Goal: Task Accomplishment & Management: Manage account settings

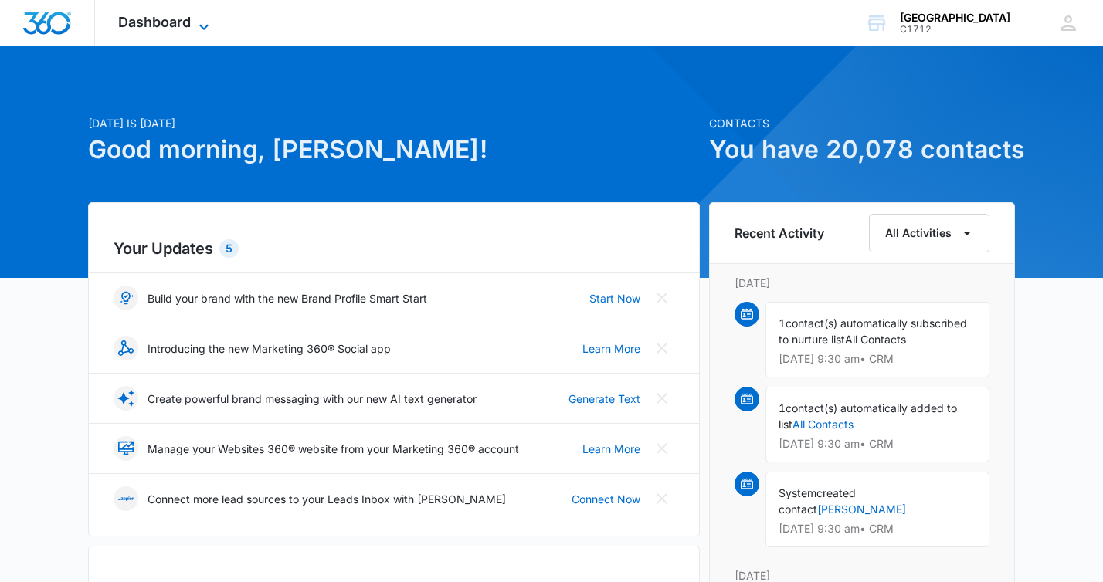
click at [146, 18] on span "Dashboard" at bounding box center [154, 22] width 73 height 16
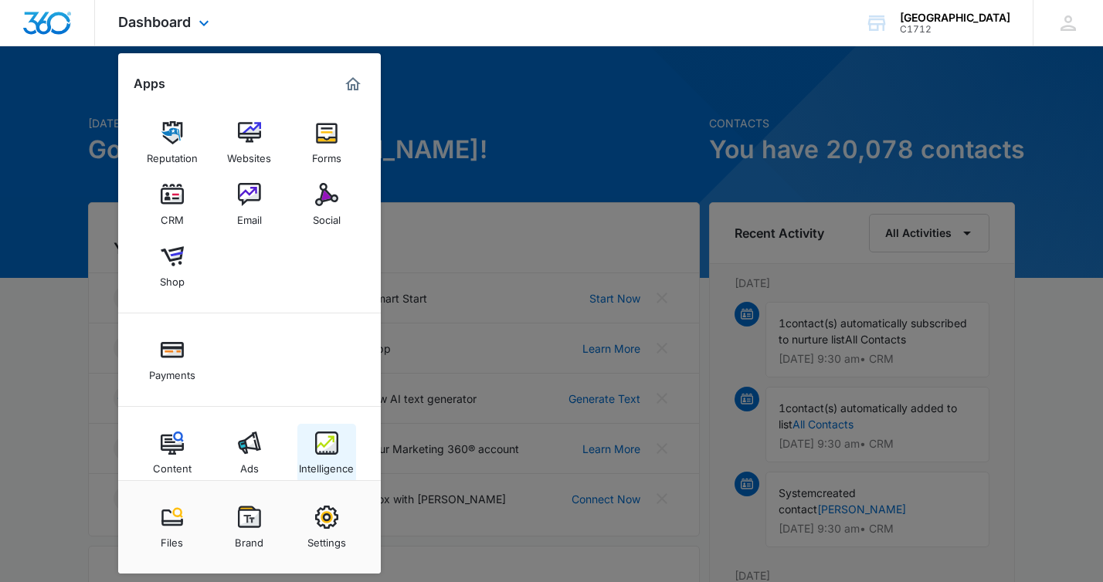
click at [331, 451] on img at bounding box center [326, 443] width 23 height 23
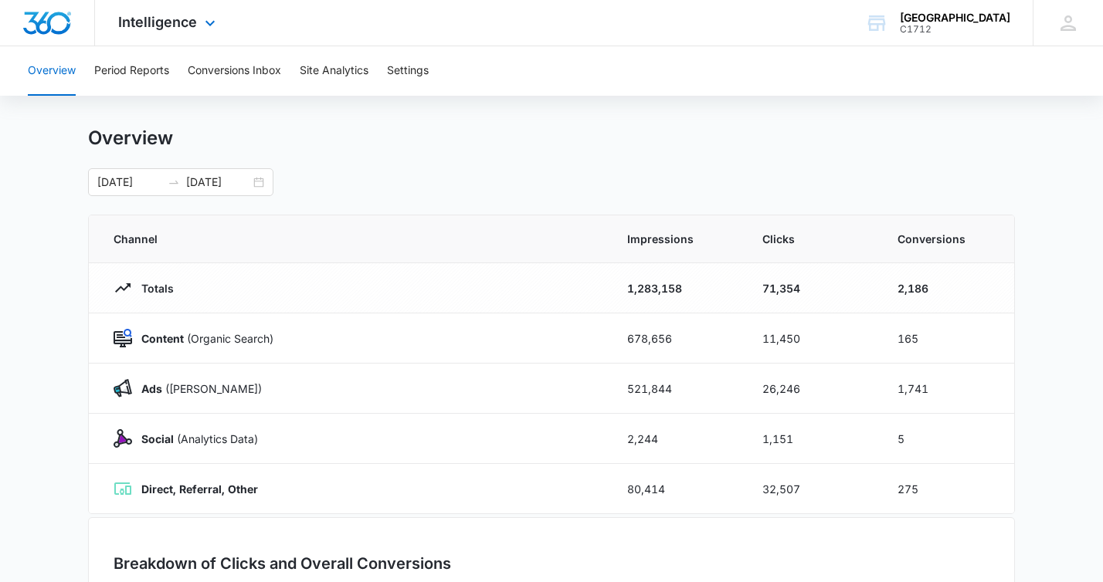
scroll to position [3, 0]
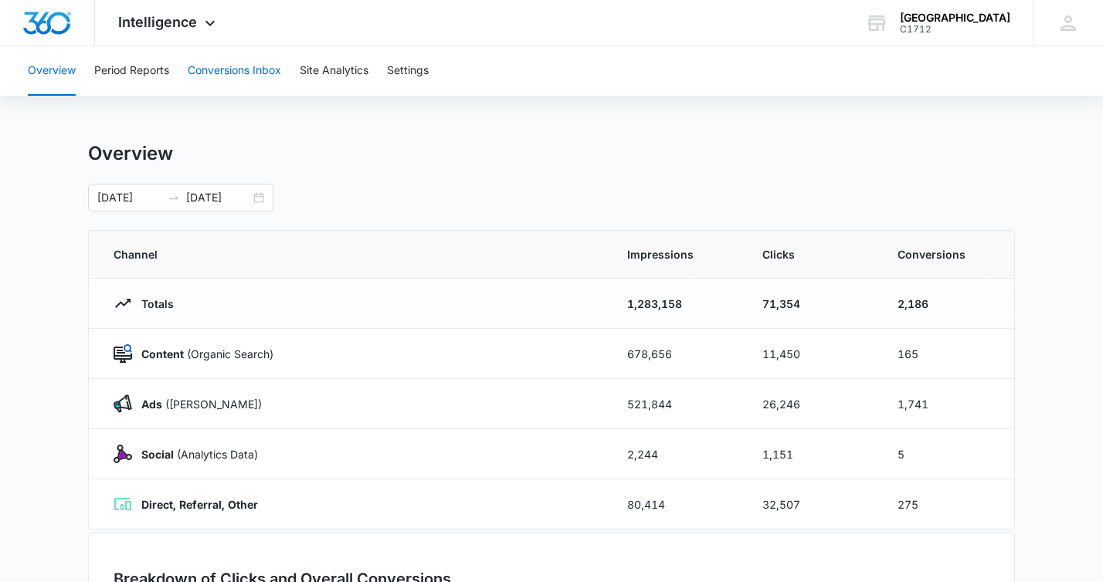
click at [241, 71] on button "Conversions Inbox" at bounding box center [234, 70] width 93 height 49
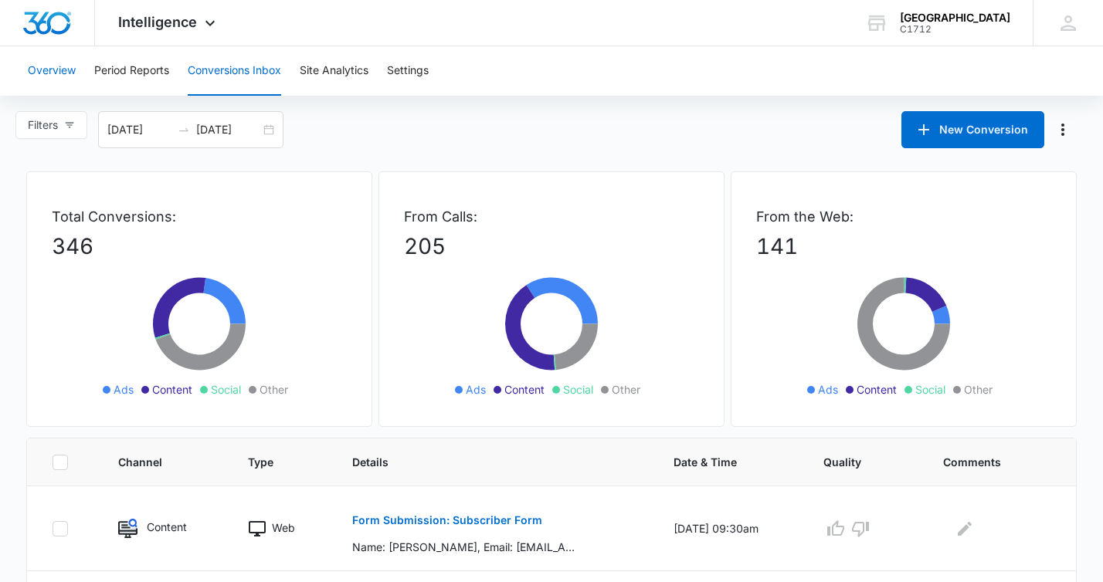
click at [50, 75] on button "Overview" at bounding box center [52, 70] width 48 height 49
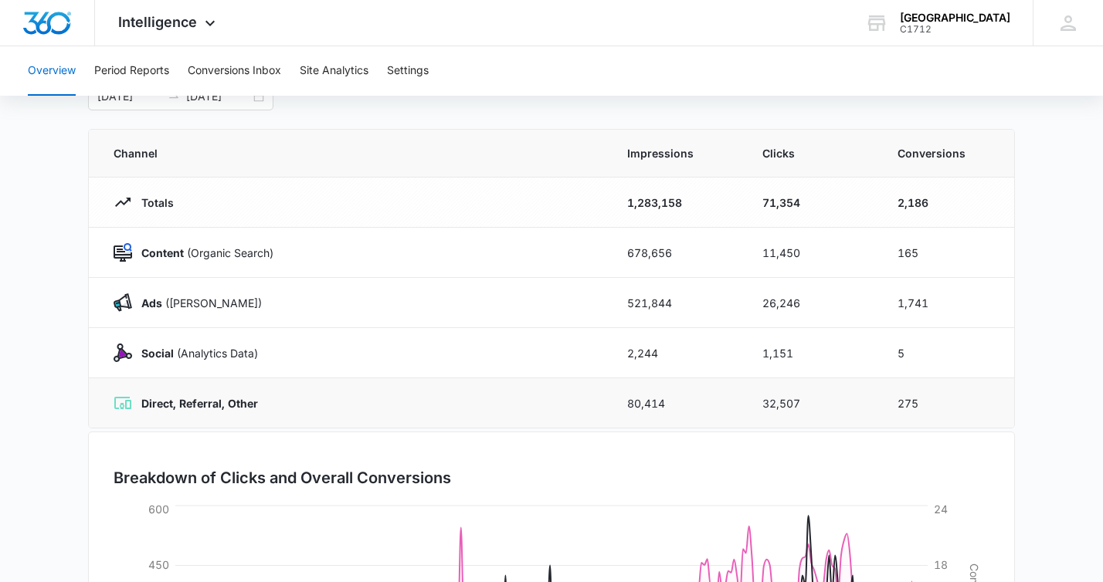
scroll to position [102, 0]
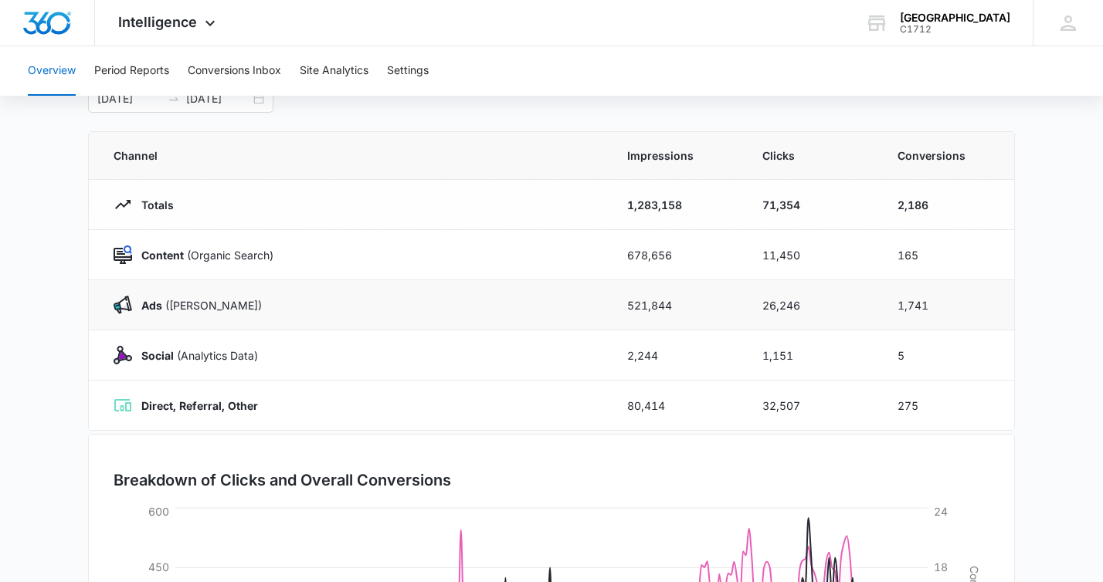
click at [173, 312] on p "Ads ([PERSON_NAME])" at bounding box center [197, 305] width 130 height 16
click at [127, 303] on img at bounding box center [123, 305] width 19 height 19
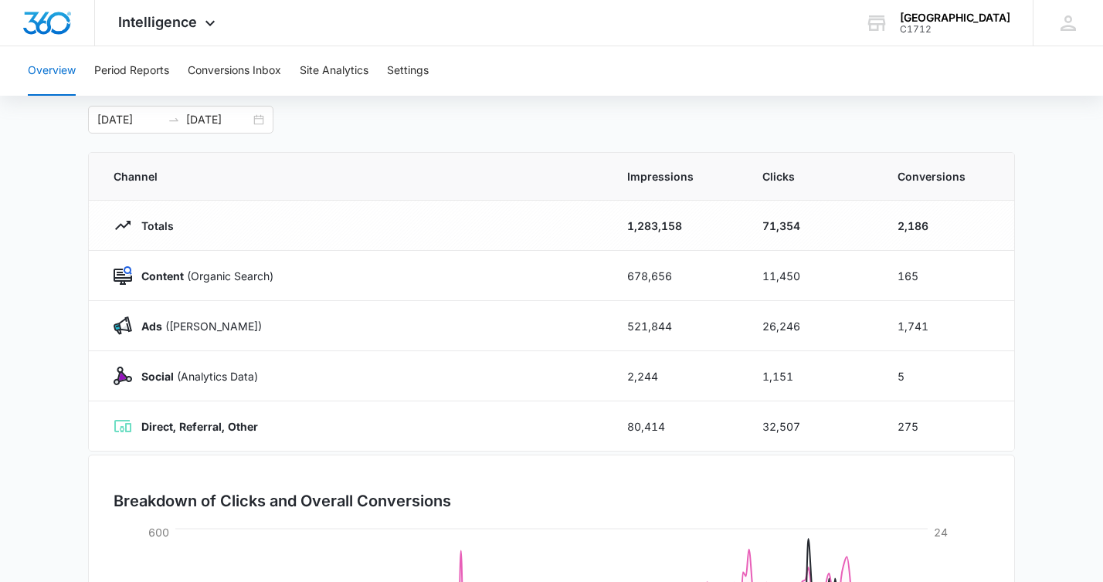
scroll to position [79, 0]
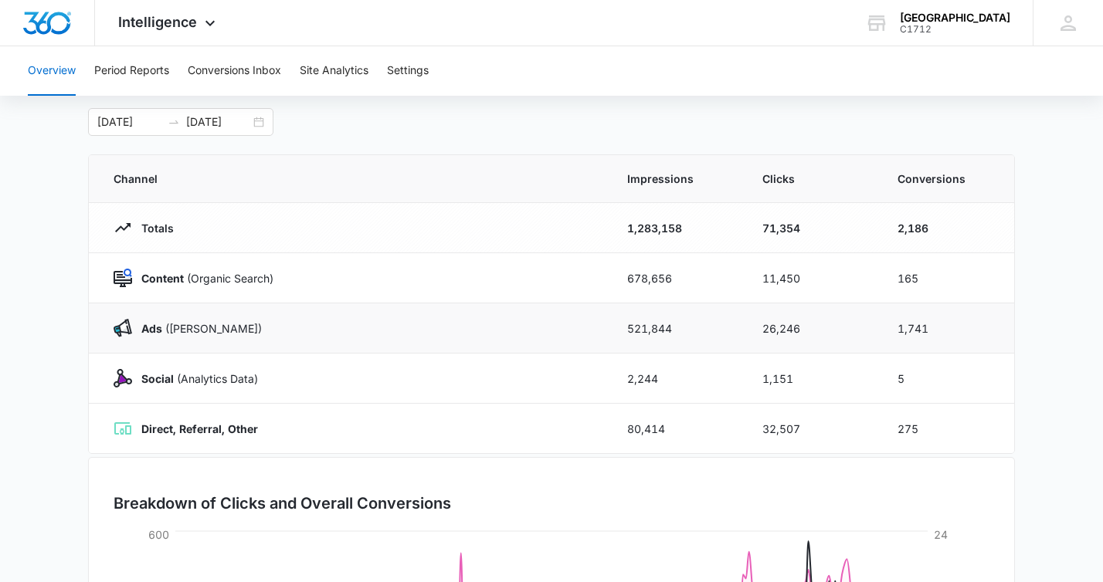
click at [344, 326] on div "Ads ([PERSON_NAME])" at bounding box center [352, 328] width 477 height 19
click at [229, 75] on button "Conversions Inbox" at bounding box center [234, 70] width 93 height 49
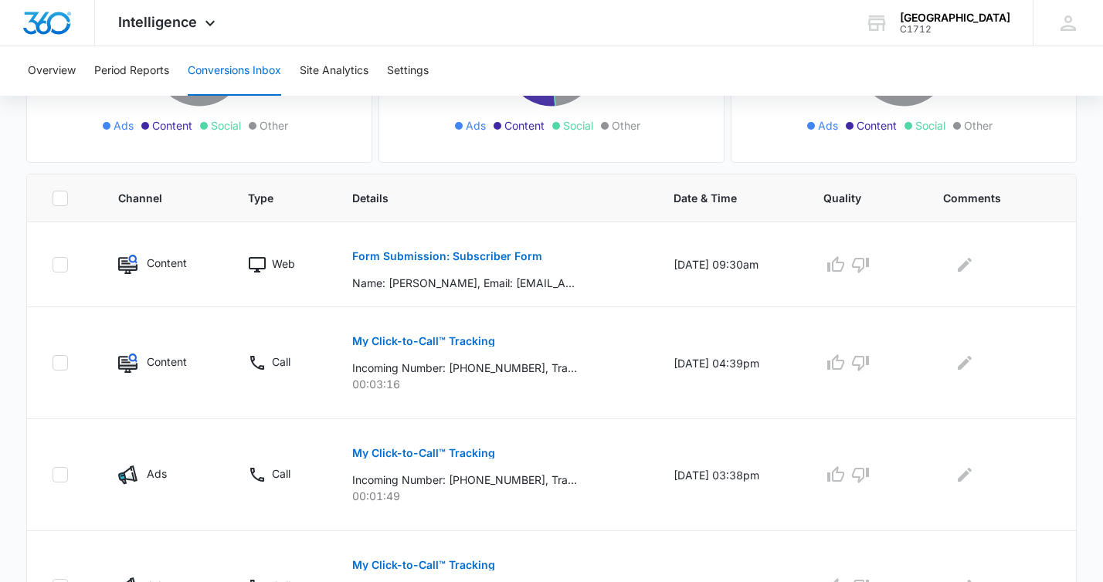
scroll to position [266, 0]
click at [405, 336] on p "My Click-to-Call™ Tracking" at bounding box center [423, 339] width 143 height 11
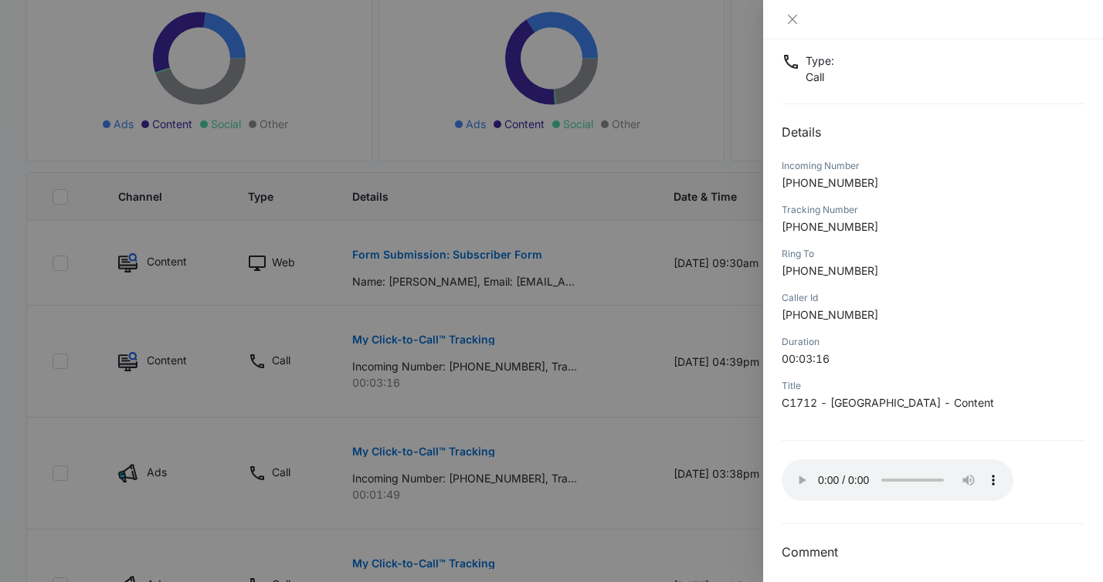
scroll to position [103, 0]
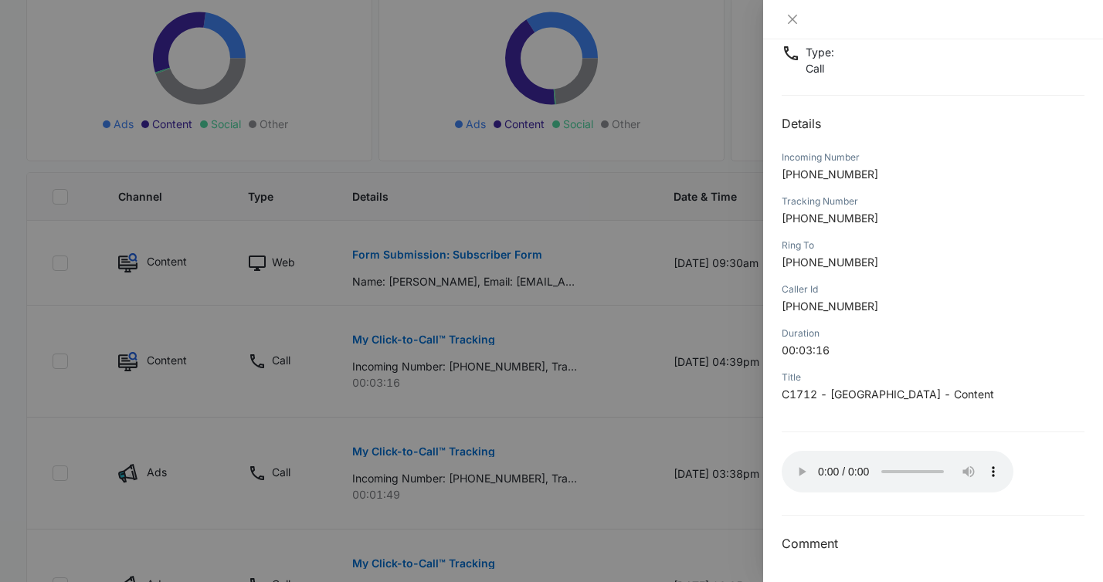
click at [806, 549] on h3 "Comment" at bounding box center [933, 543] width 303 height 19
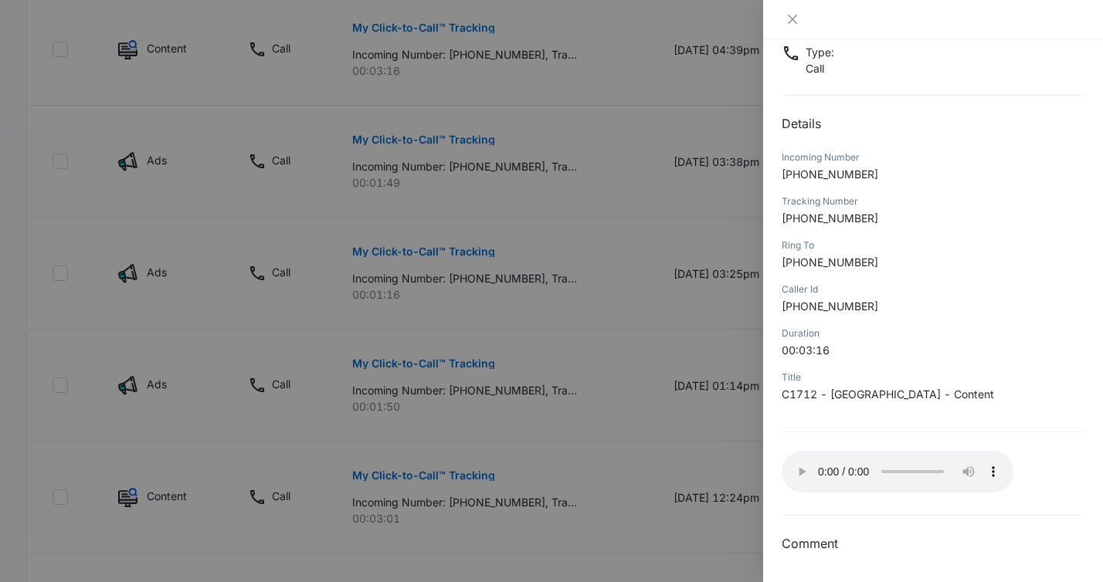
click at [834, 551] on h3 "Comment" at bounding box center [933, 543] width 303 height 19
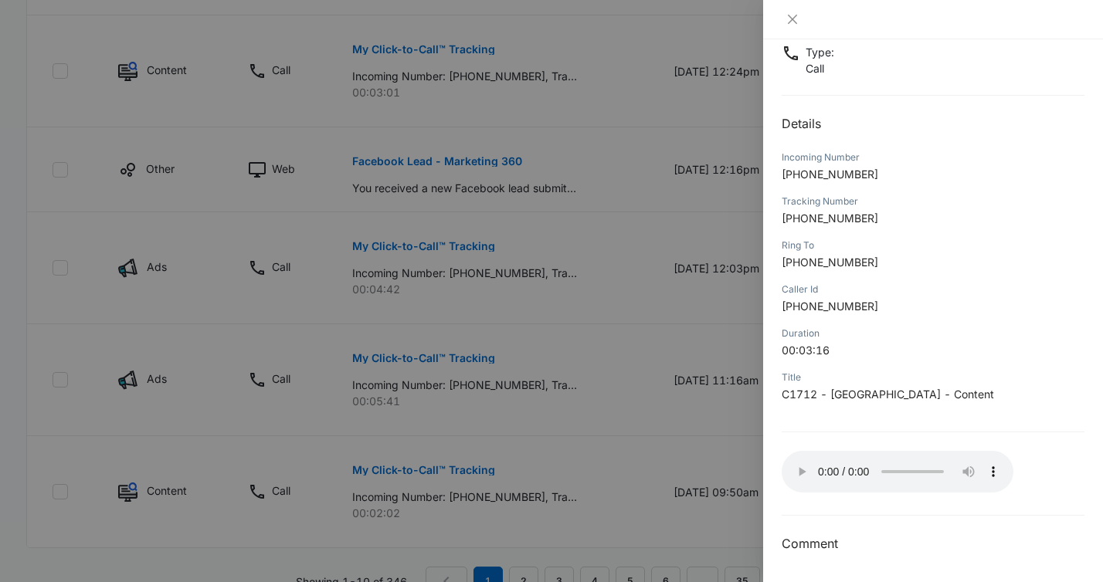
scroll to position [1040, 0]
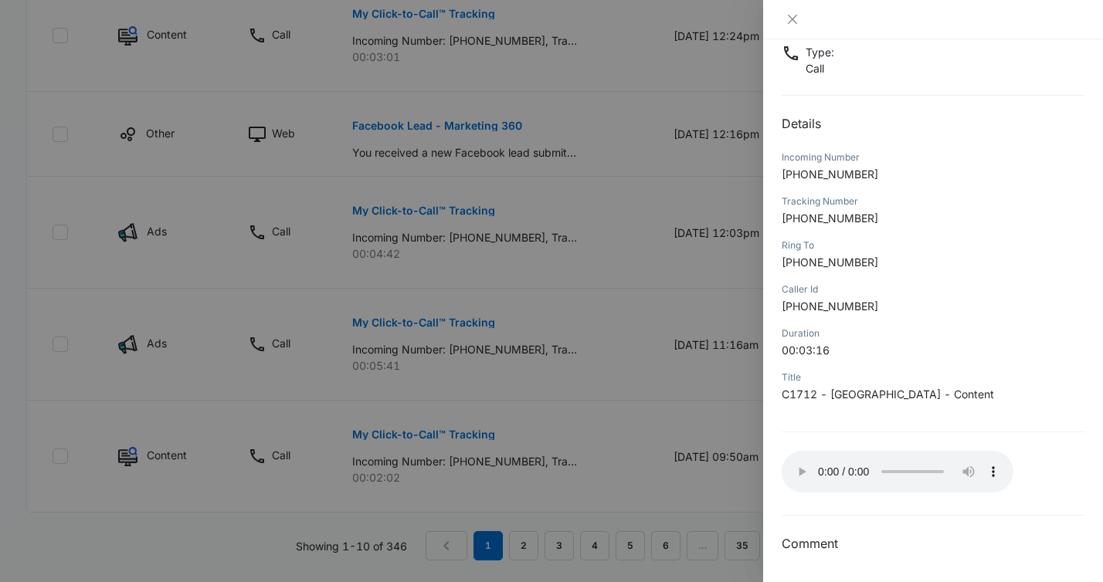
click at [939, 531] on div "My Click-to-Call™ Tracking [DATE] 04:39pm Type : Call Details Incoming Number […" at bounding box center [933, 259] width 303 height 590
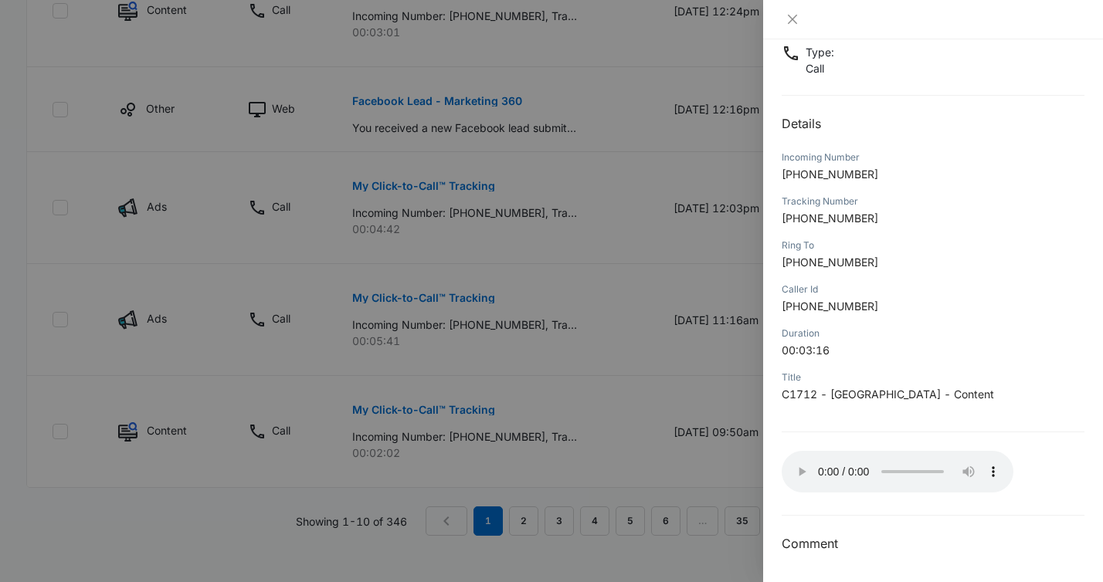
click at [800, 548] on h3 "Comment" at bounding box center [933, 543] width 303 height 19
click at [785, 25] on button "Close" at bounding box center [793, 19] width 22 height 14
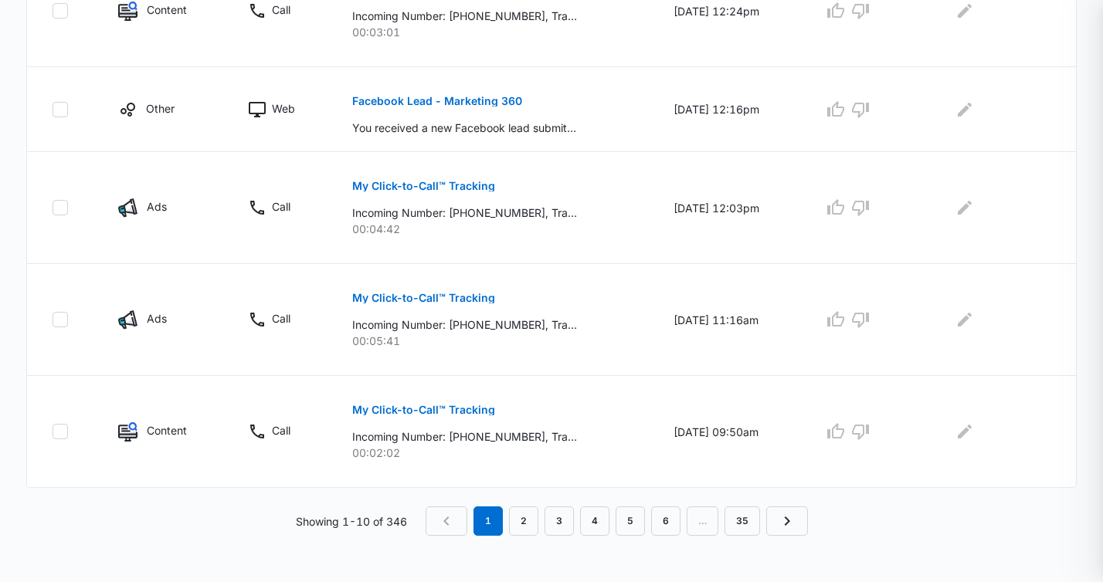
scroll to position [1018, 0]
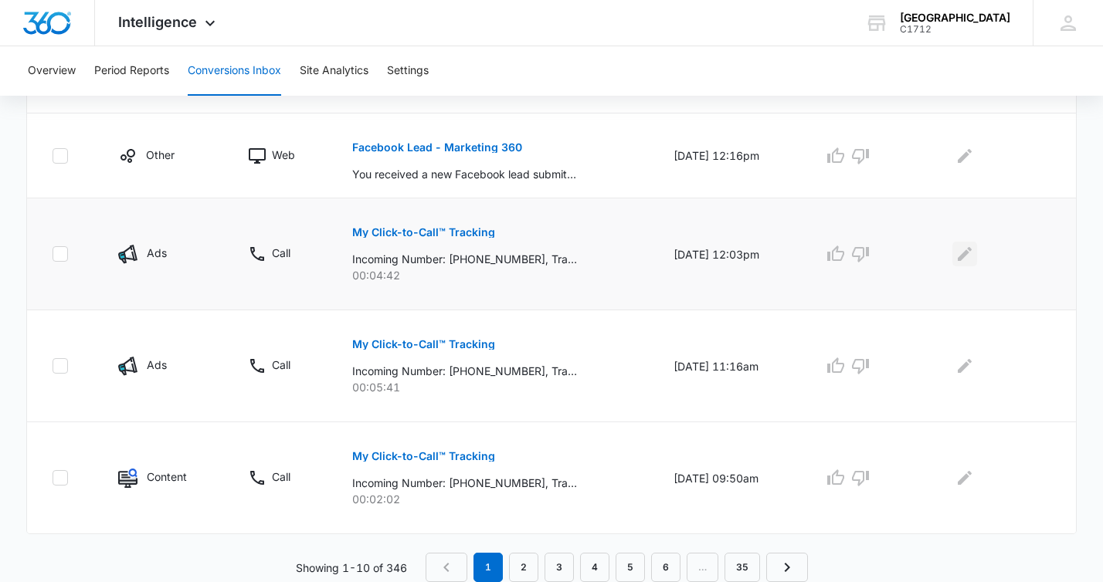
click at [973, 256] on icon "Edit Comments" at bounding box center [964, 254] width 19 height 19
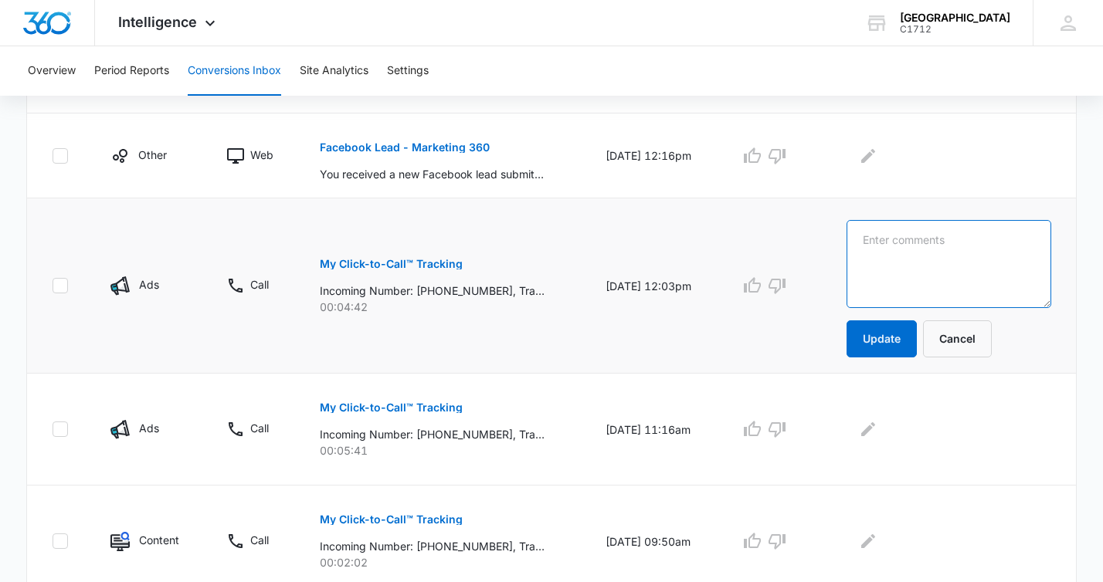
click at [928, 246] on textarea at bounding box center [948, 264] width 205 height 88
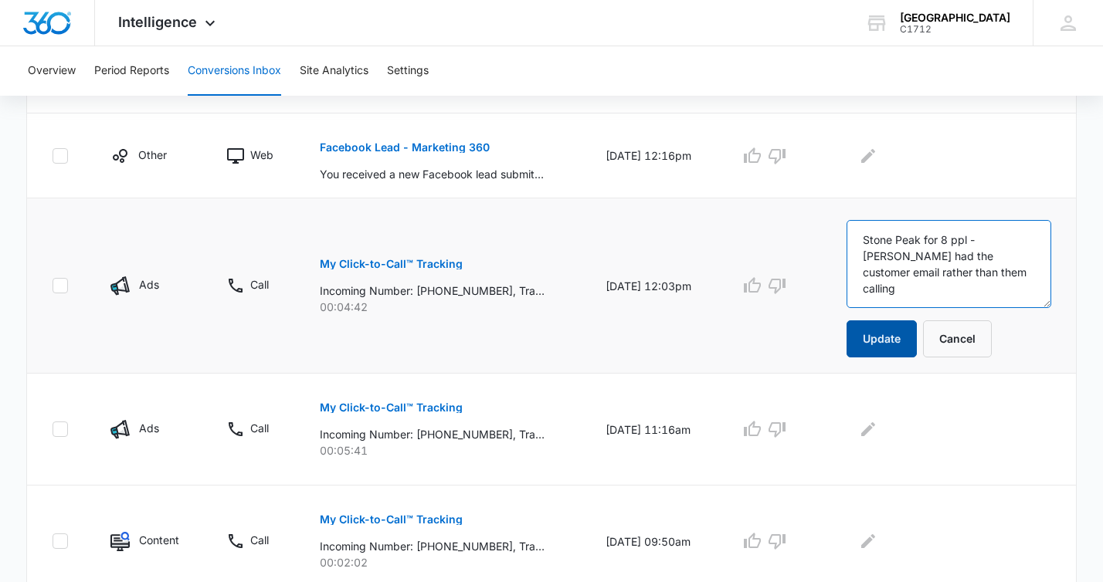
type textarea "Stone Peak for 8 ppl - [PERSON_NAME] had the customer email rather than them ca…"
click at [907, 335] on button "Update" at bounding box center [881, 339] width 70 height 37
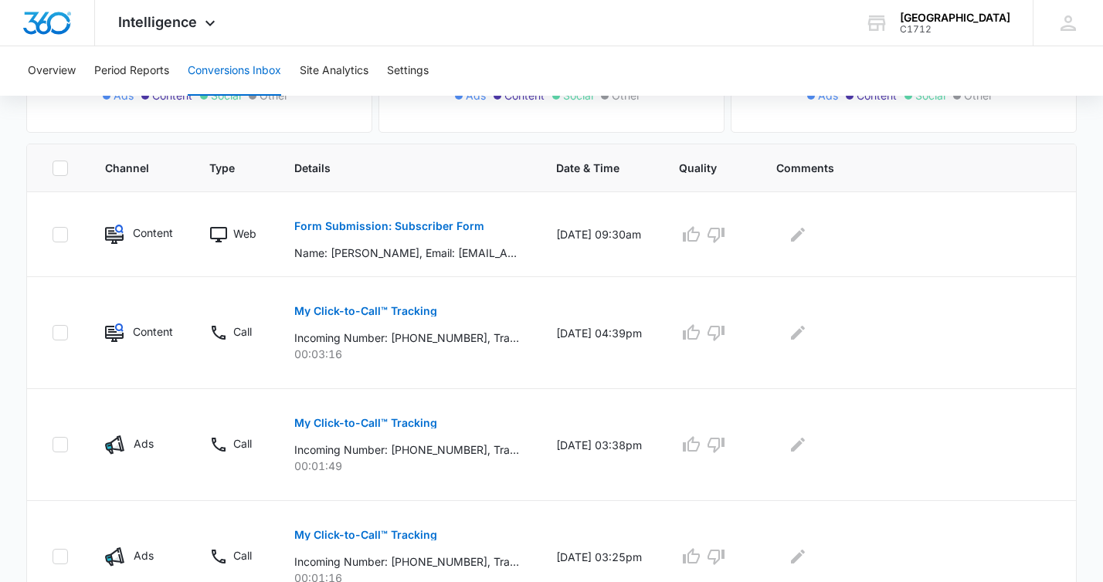
scroll to position [297, 0]
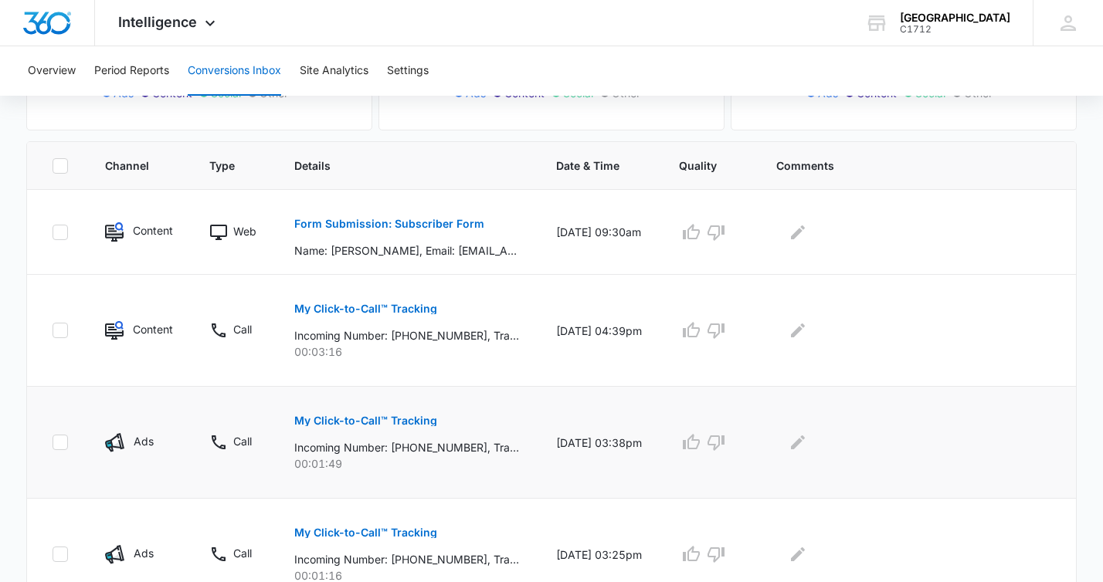
click at [466, 412] on div "My Click-to-Call™ Tracking Incoming Number: [PHONE_NUMBER], Tracking Number: [P…" at bounding box center [406, 437] width 225 height 70
click at [470, 306] on div "My Click-to-Call™ Tracking Incoming Number: [PHONE_NUMBER], Tracking Number: [P…" at bounding box center [406, 325] width 225 height 70
click at [452, 361] on td "My Click-to-Call™ Tracking Incoming Number: [PHONE_NUMBER], Tracking Number: [P…" at bounding box center [407, 331] width 262 height 112
click at [473, 305] on div "My Click-to-Call™ Tracking Incoming Number: [PHONE_NUMBER], Tracking Number: [P…" at bounding box center [406, 325] width 225 height 70
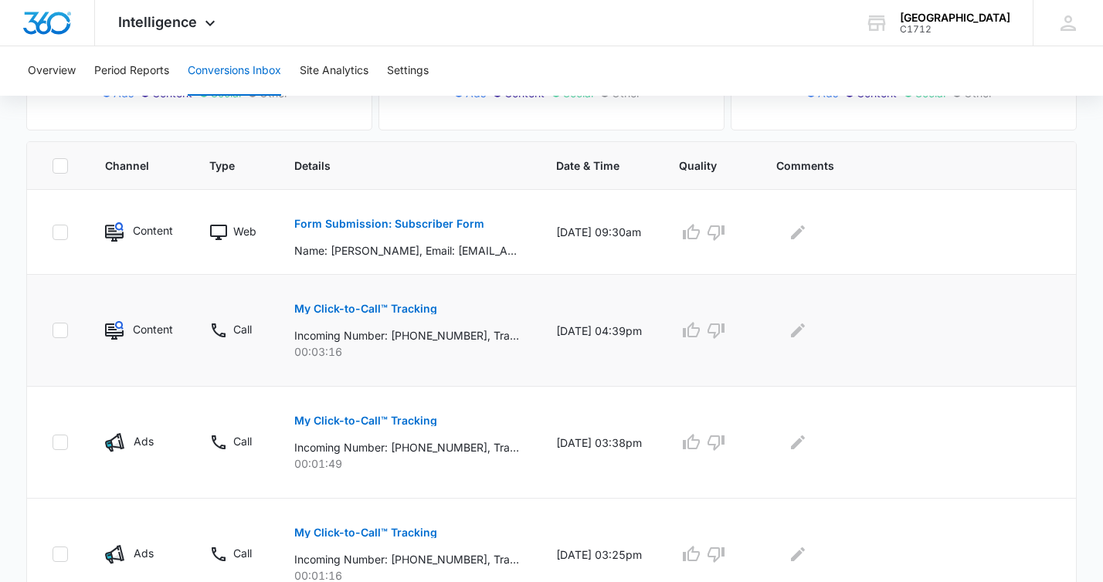
click at [375, 307] on p "My Click-to-Call™ Tracking" at bounding box center [365, 309] width 143 height 11
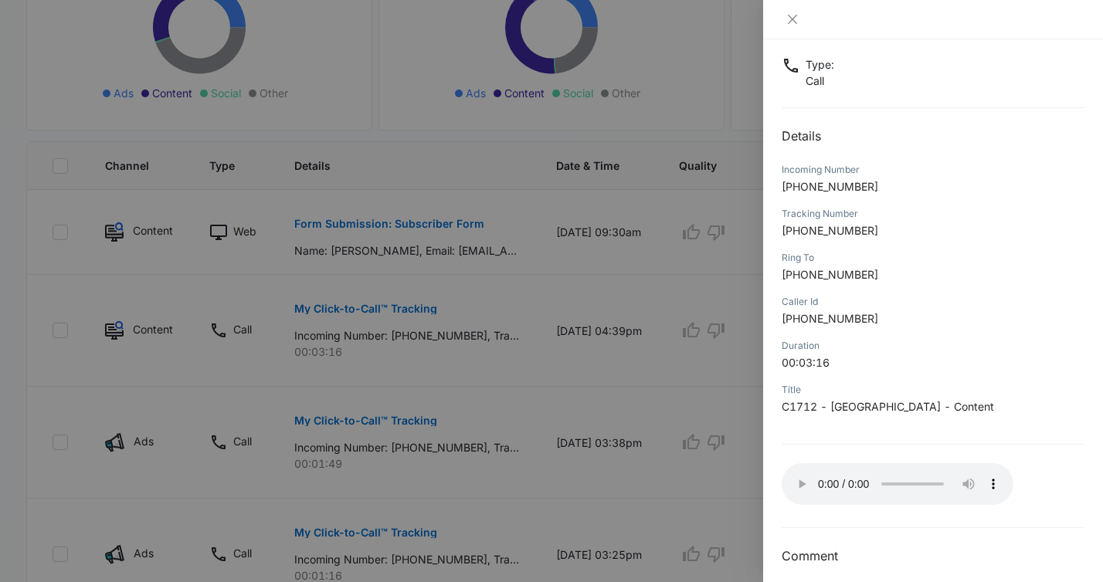
scroll to position [93, 0]
click at [794, 22] on icon "close" at bounding box center [792, 19] width 12 height 12
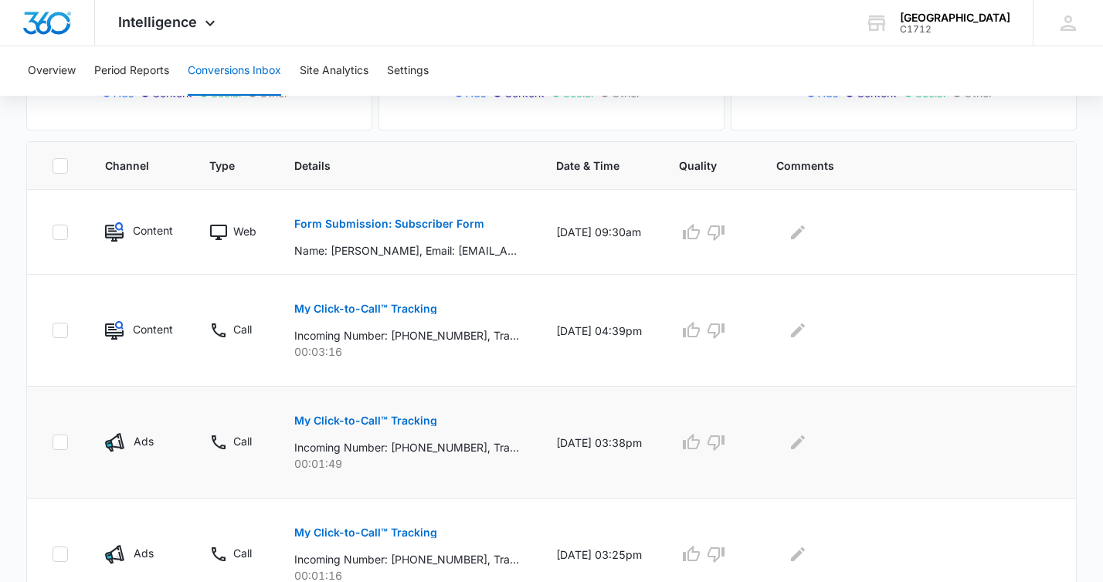
click at [405, 417] on p "My Click-to-Call™ Tracking" at bounding box center [365, 421] width 143 height 11
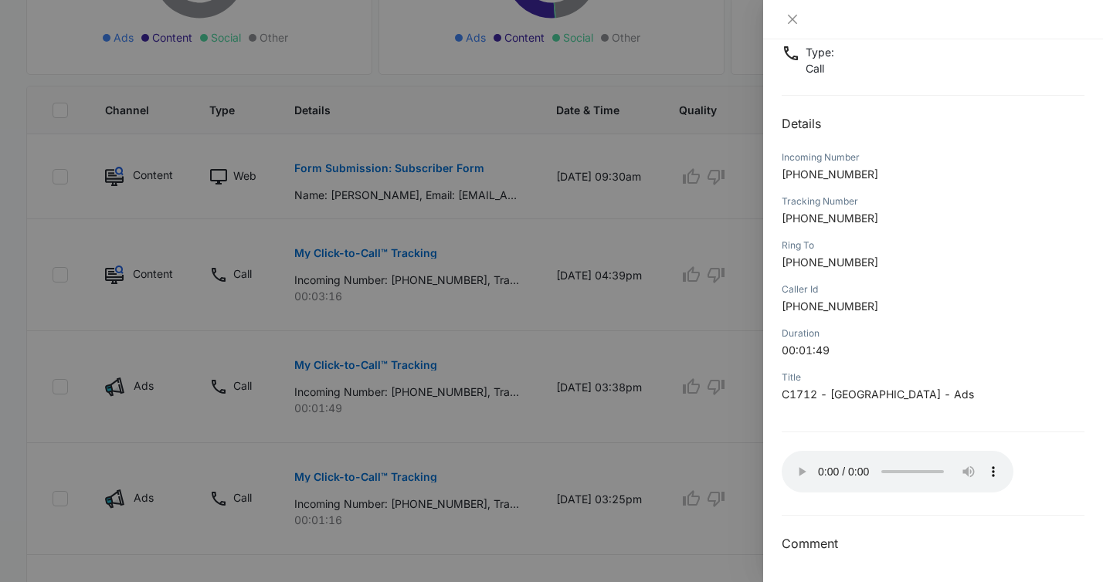
scroll to position [356, 0]
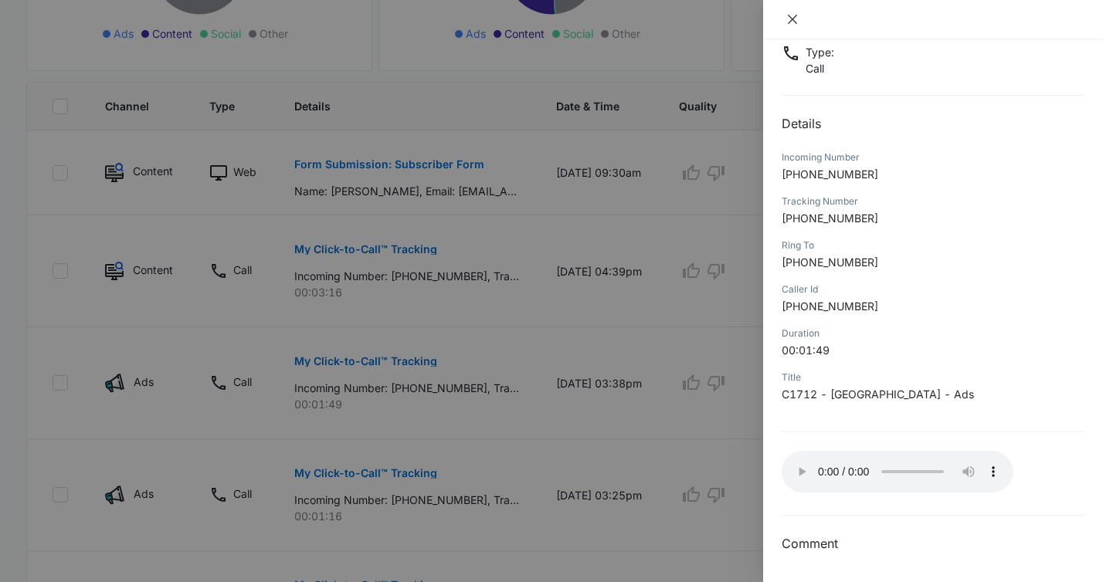
click at [792, 18] on icon "close" at bounding box center [792, 19] width 9 height 9
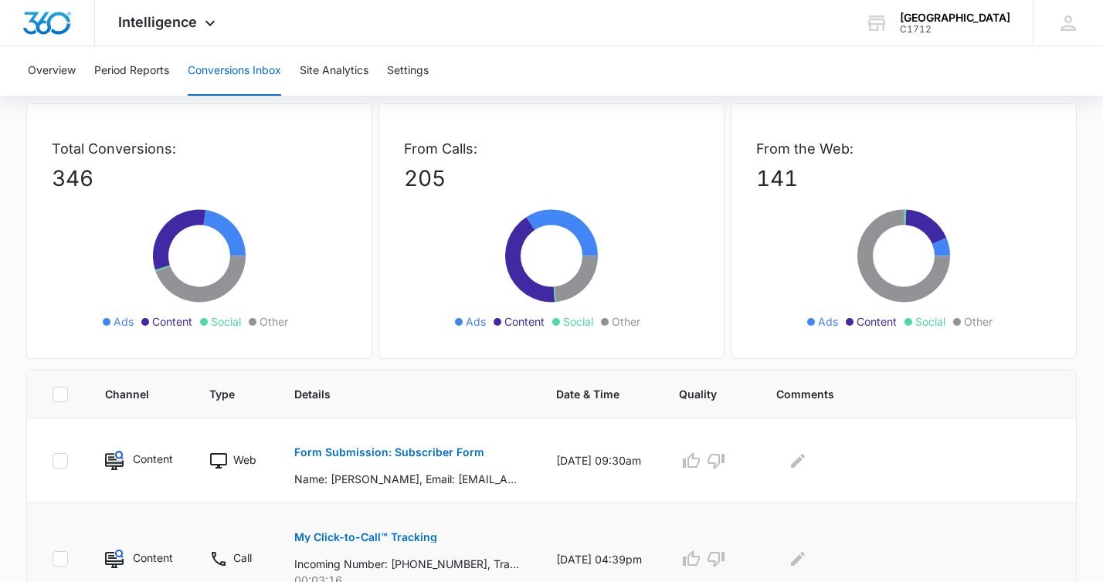
scroll to position [67, 0]
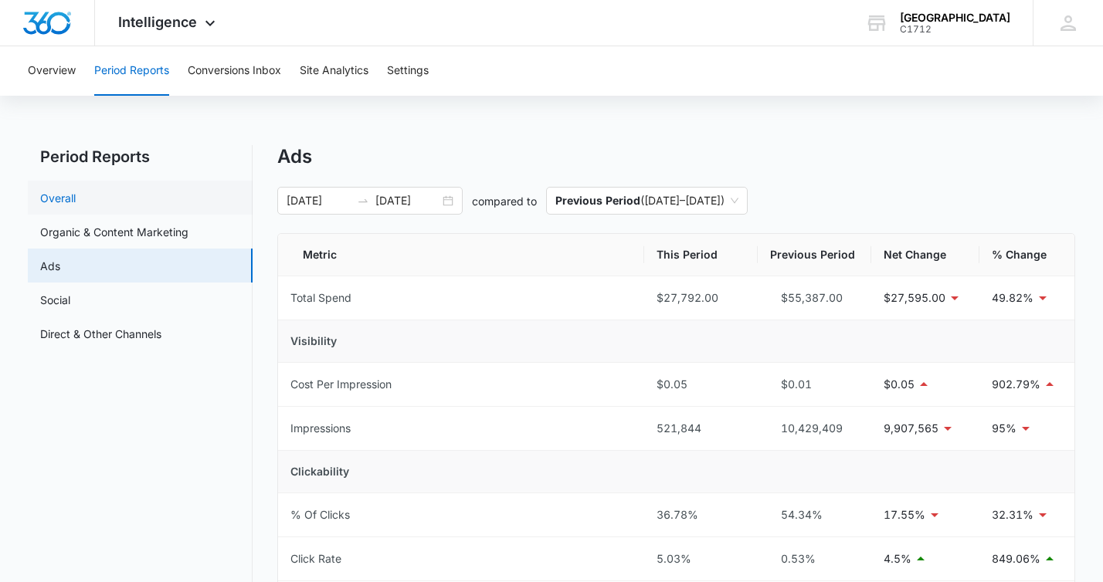
click at [59, 194] on link "Overall" at bounding box center [58, 198] width 36 height 16
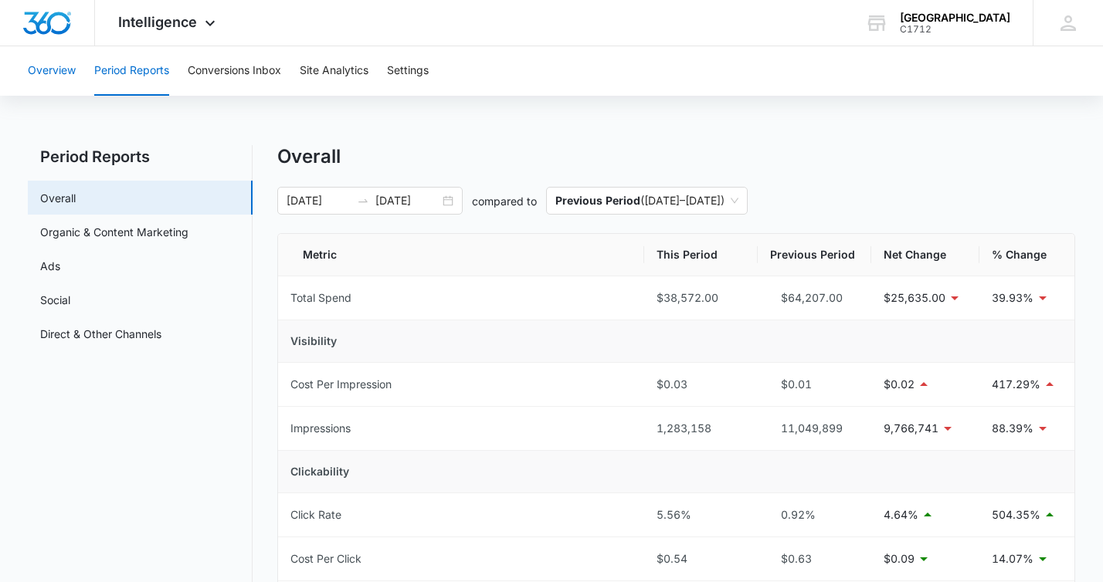
click at [53, 67] on button "Overview" at bounding box center [52, 70] width 48 height 49
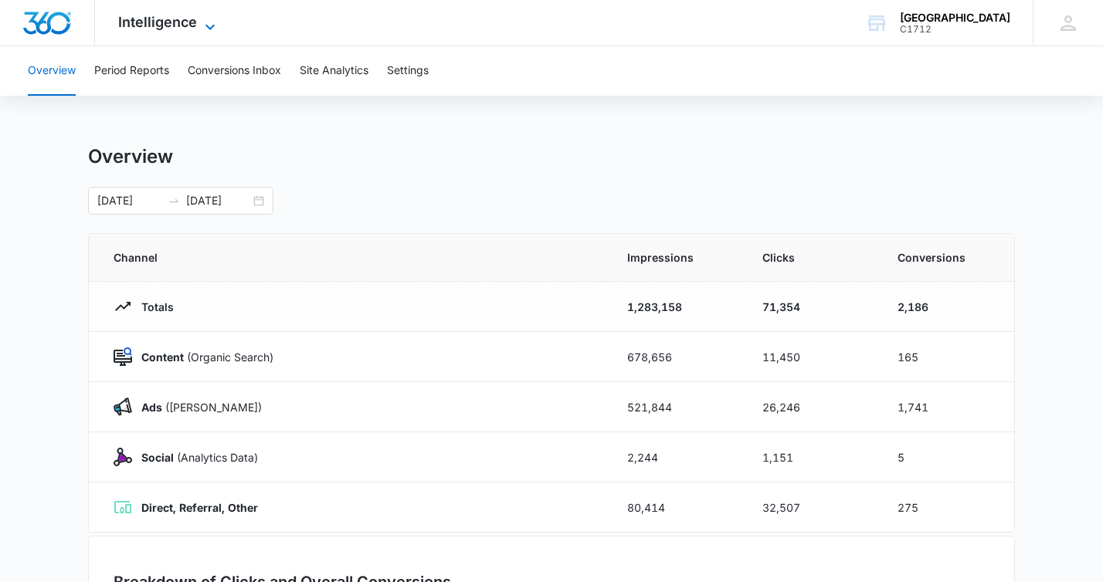
click at [159, 25] on span "Intelligence" at bounding box center [157, 22] width 79 height 16
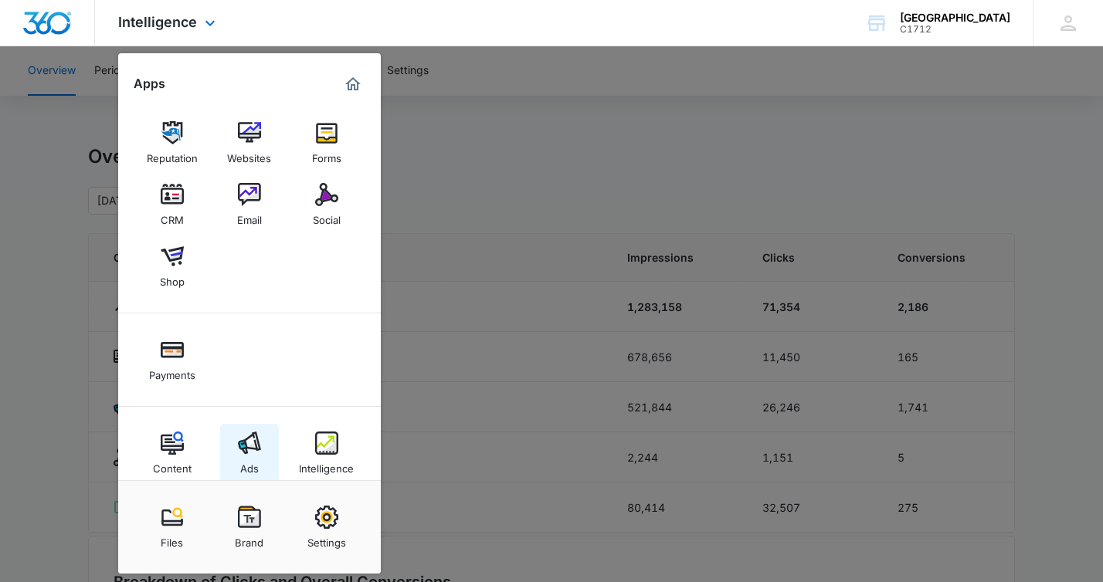
click at [244, 449] on img at bounding box center [249, 443] width 23 height 23
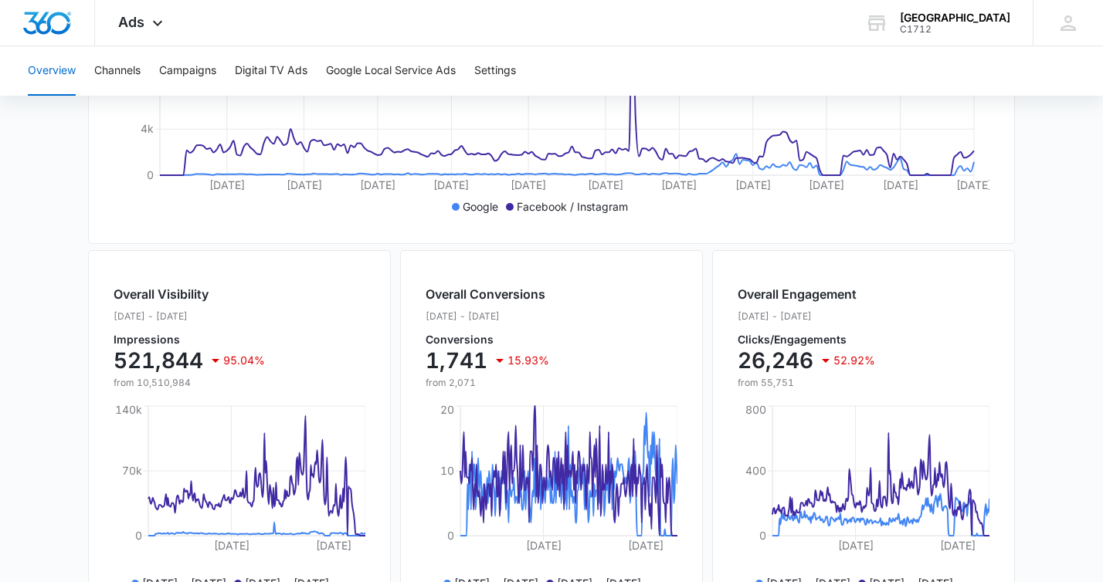
scroll to position [402, 0]
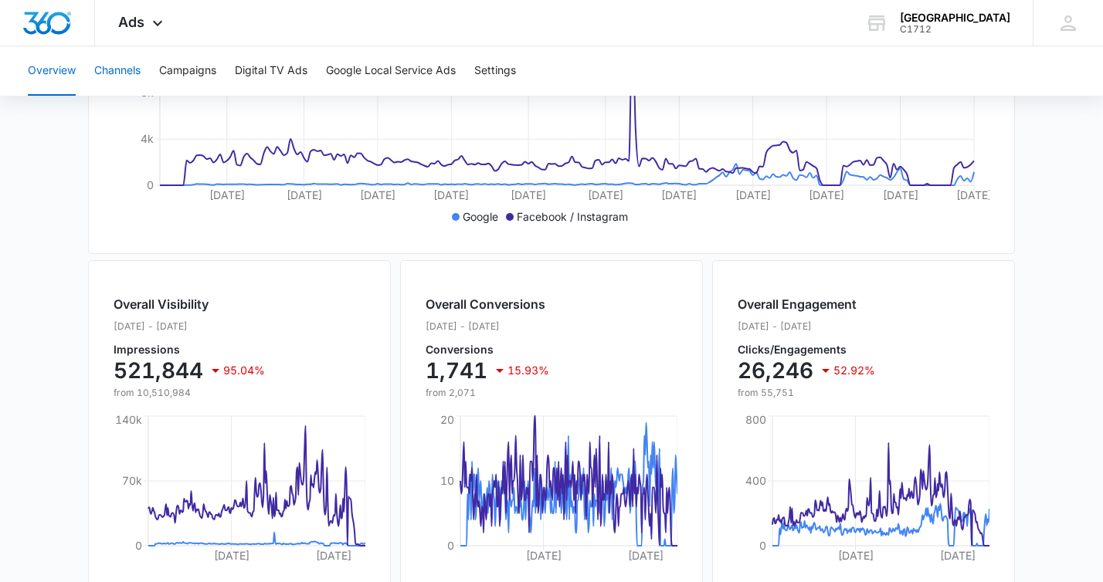
click at [125, 67] on button "Channels" at bounding box center [117, 70] width 46 height 49
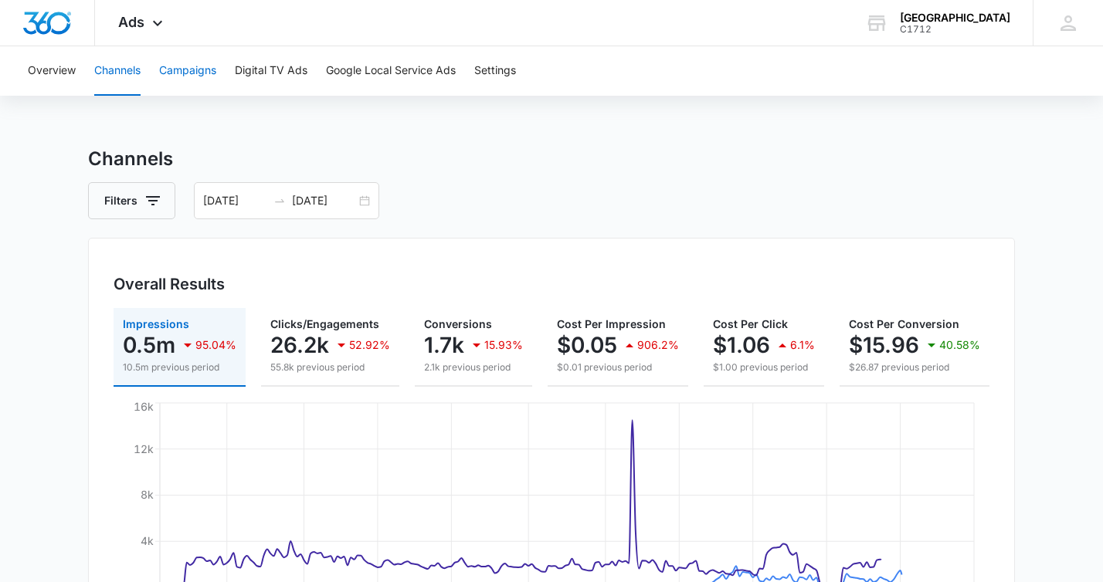
click at [198, 70] on button "Campaigns" at bounding box center [187, 70] width 57 height 49
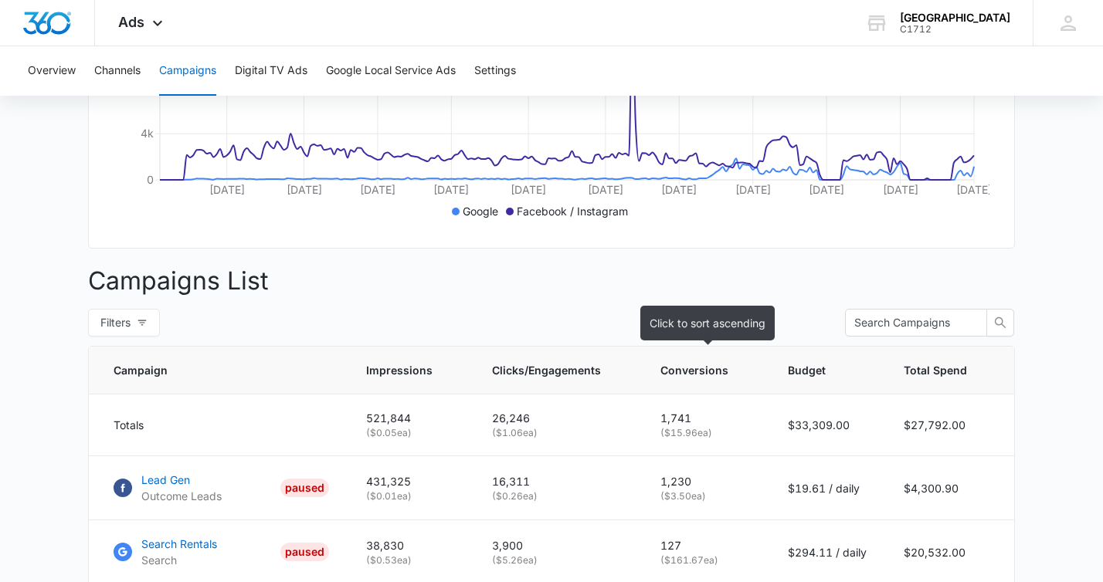
scroll to position [383, 0]
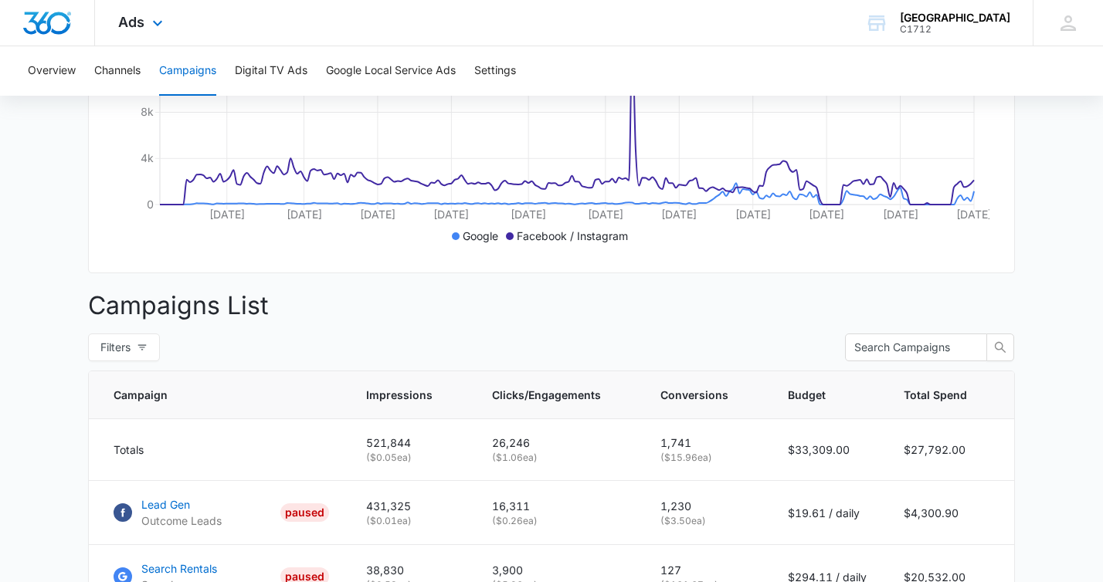
click at [147, 25] on div "Ads Apps Reputation Websites Forms CRM Email Social Shop Payments Content Ads I…" at bounding box center [142, 23] width 95 height 46
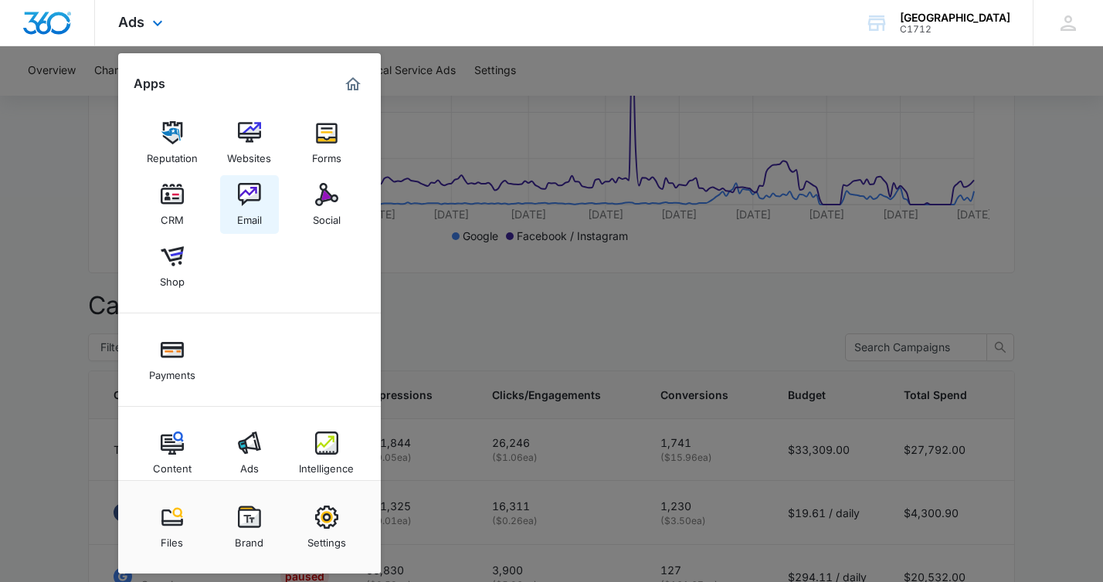
click at [243, 195] on img at bounding box center [249, 194] width 23 height 23
